Goal: Information Seeking & Learning: Learn about a topic

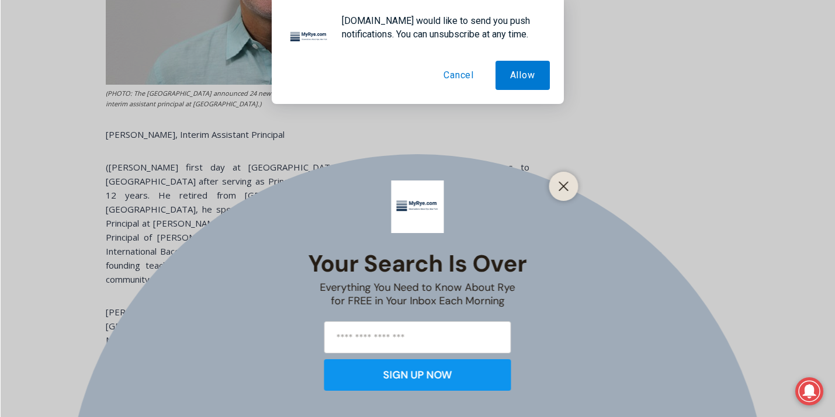
scroll to position [1147, 0]
click at [564, 189] on icon "Close" at bounding box center [564, 186] width 11 height 11
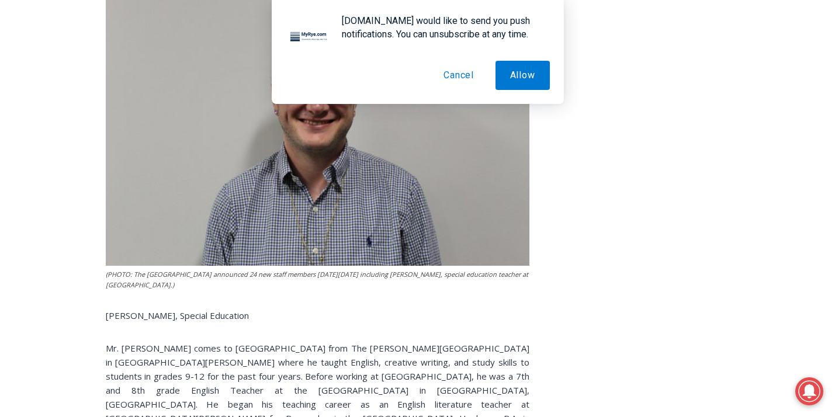
scroll to position [3711, 0]
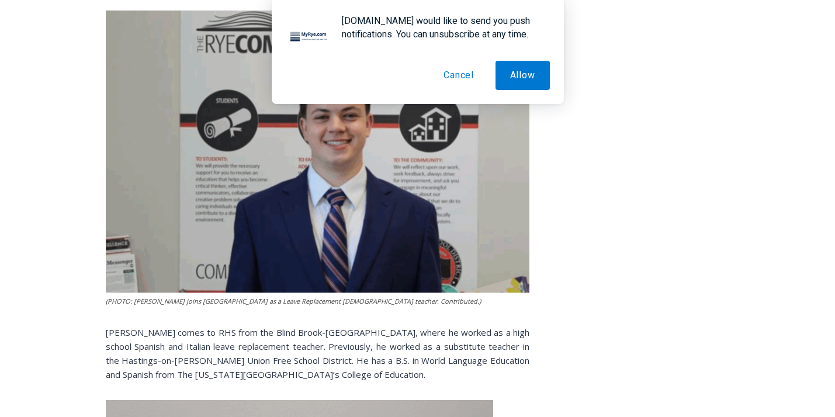
scroll to position [2188, 0]
drag, startPoint x: 259, startPoint y: 264, endPoint x: 373, endPoint y: 261, distance: 114.0
click at [369, 296] on figcaption "(PHOTO: [PERSON_NAME] joins [GEOGRAPHIC_DATA] as a Leave Replacement [DEMOGRAPH…" at bounding box center [318, 301] width 424 height 11
click at [373, 296] on figcaption "(PHOTO: [PERSON_NAME] joins [GEOGRAPHIC_DATA] as a Leave Replacement [DEMOGRAPH…" at bounding box center [318, 301] width 424 height 11
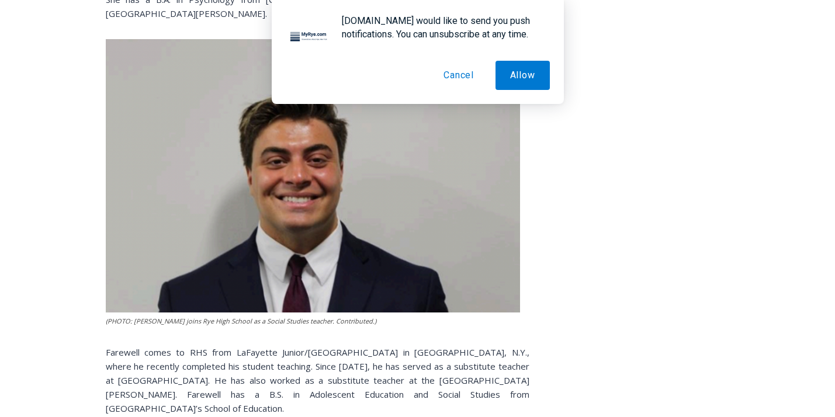
scroll to position [1372, 0]
drag, startPoint x: 270, startPoint y: 307, endPoint x: 324, endPoint y: 310, distance: 53.8
click at [324, 316] on figcaption "(PHOTO: [PERSON_NAME] joins Rye High School as a Social Studies teacher. Contri…" at bounding box center [313, 321] width 414 height 11
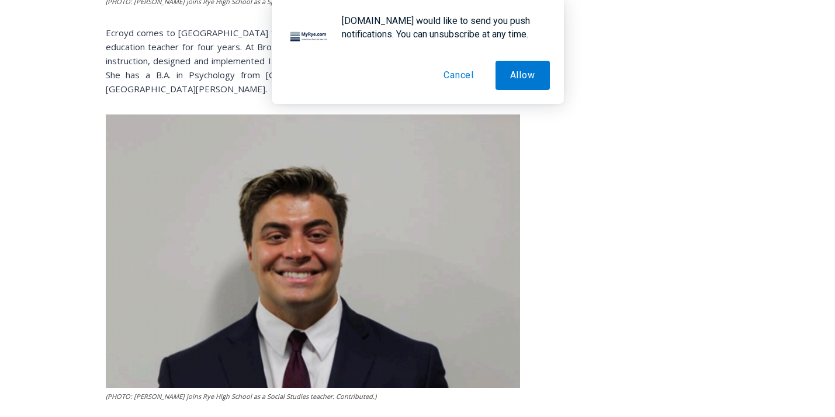
scroll to position [1297, 0]
